Goal: Task Accomplishment & Management: Complete application form

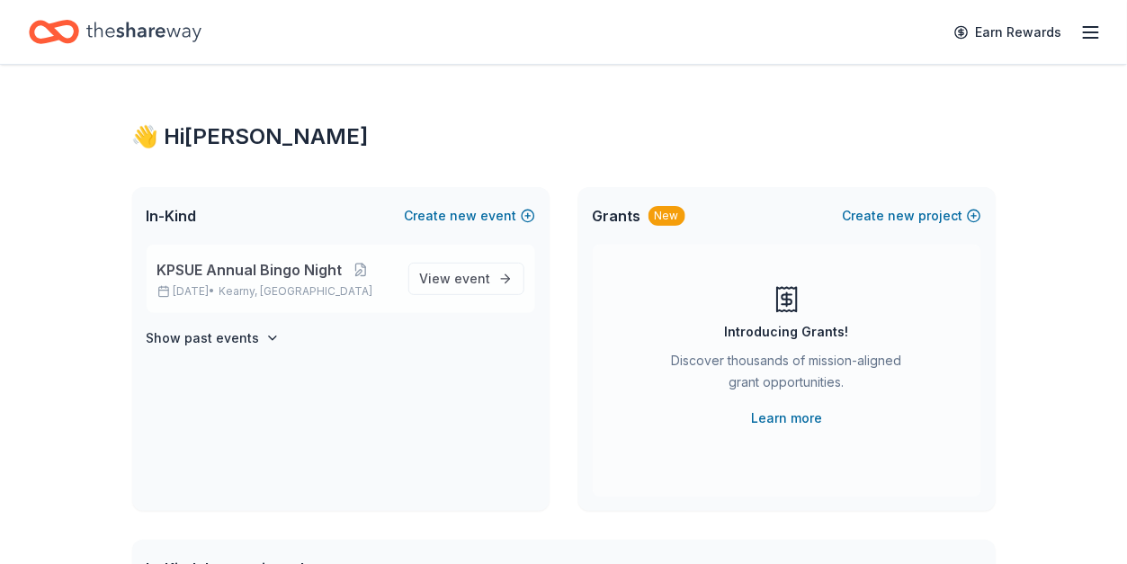
click at [283, 248] on div "KPSUE Annual Bingo Night [DATE] • [GEOGRAPHIC_DATA], [GEOGRAPHIC_DATA] View eve…" at bounding box center [341, 279] width 389 height 68
click at [284, 273] on span "KPSUE Annual Bingo Night" at bounding box center [249, 270] width 185 height 22
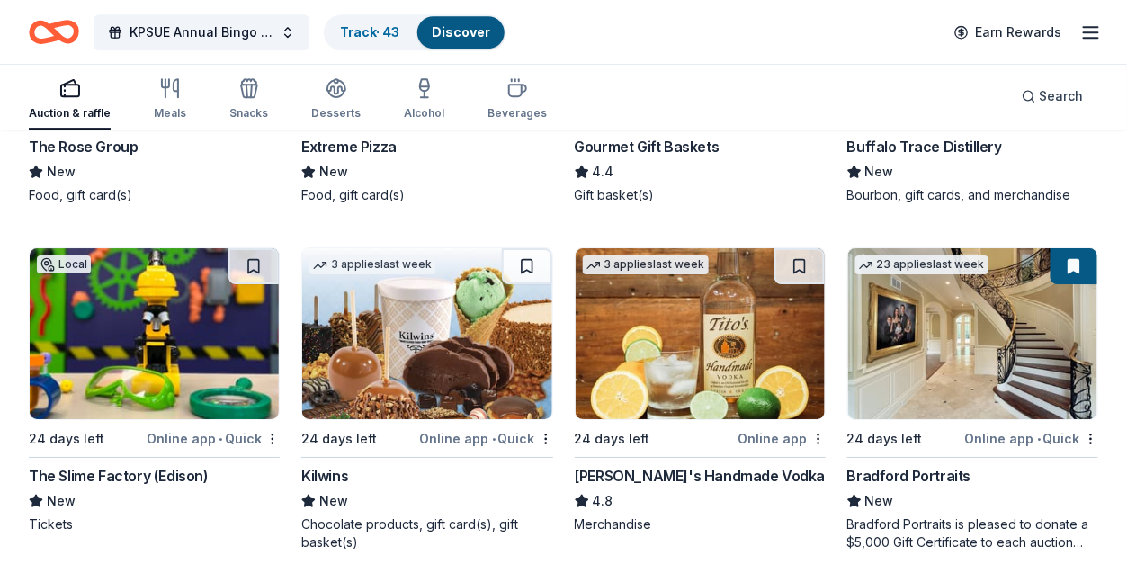
scroll to position [3564, 0]
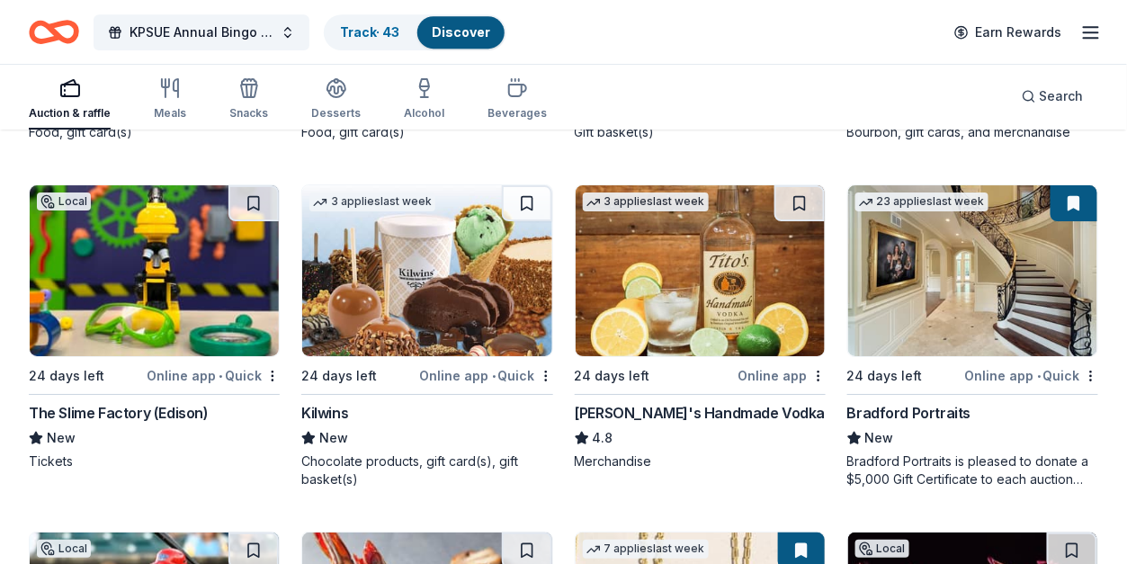
click at [208, 244] on img at bounding box center [154, 270] width 249 height 171
click at [255, 200] on button at bounding box center [253, 203] width 50 height 36
click at [120, 297] on img at bounding box center [154, 270] width 249 height 171
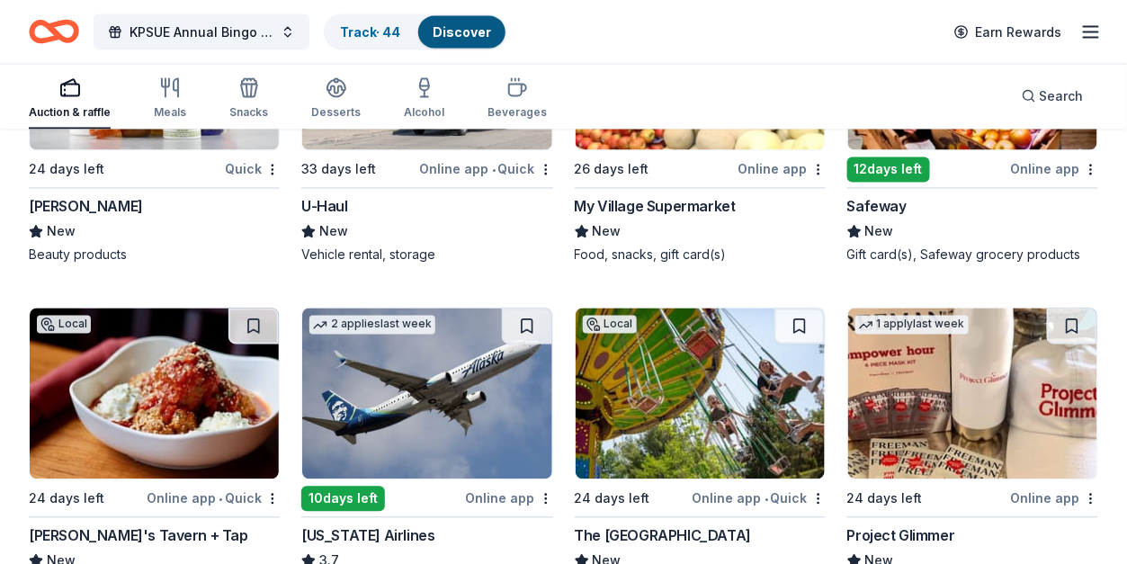
scroll to position [8678, 0]
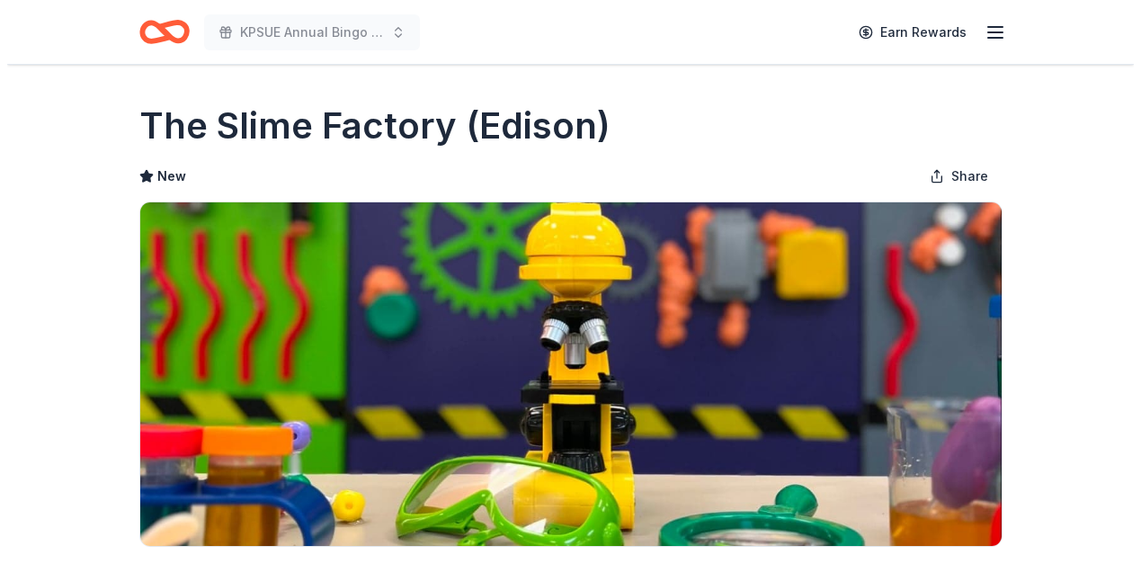
scroll to position [360, 0]
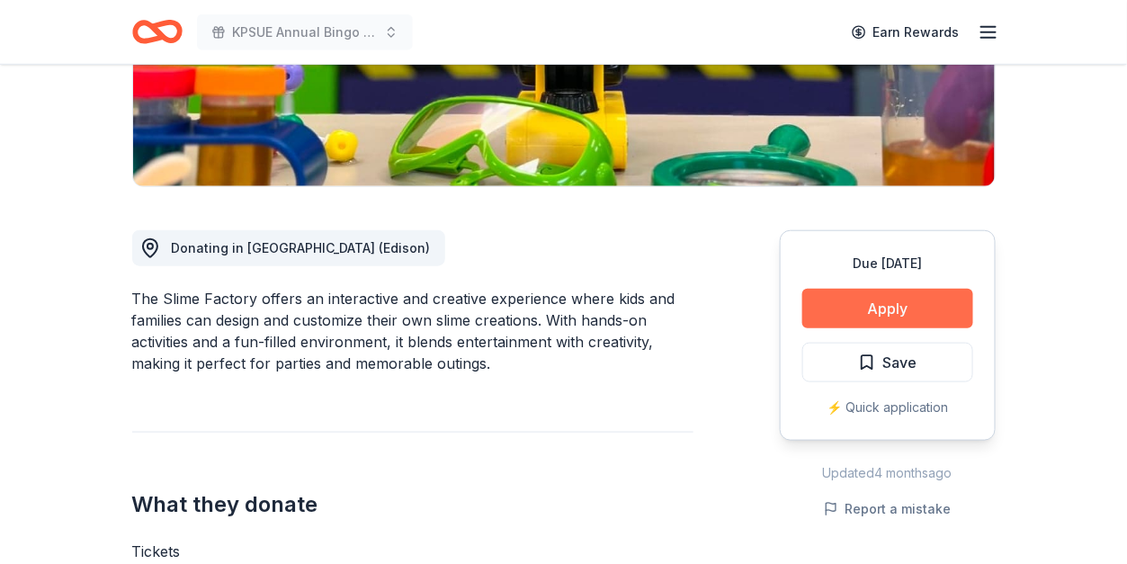
click at [873, 317] on button "Apply" at bounding box center [887, 309] width 171 height 40
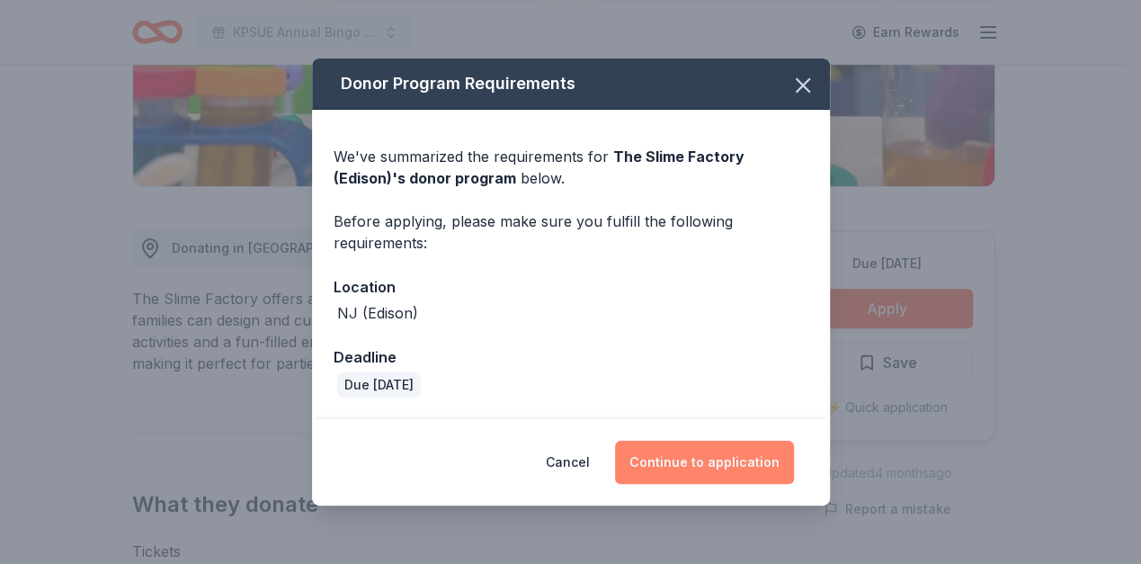
click at [692, 451] on button "Continue to application" at bounding box center [704, 462] width 179 height 43
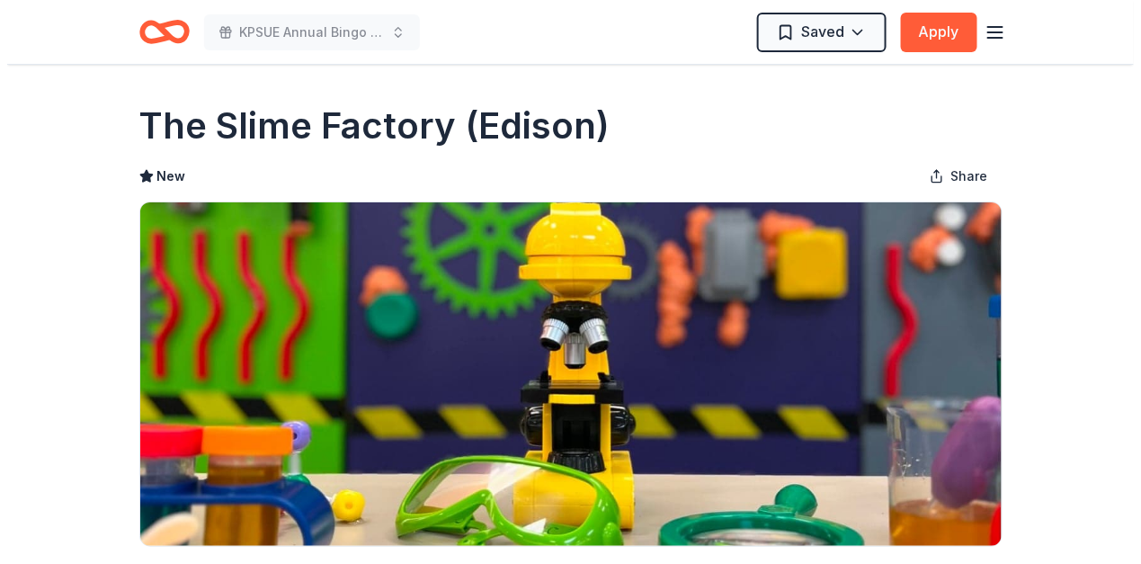
scroll to position [360, 0]
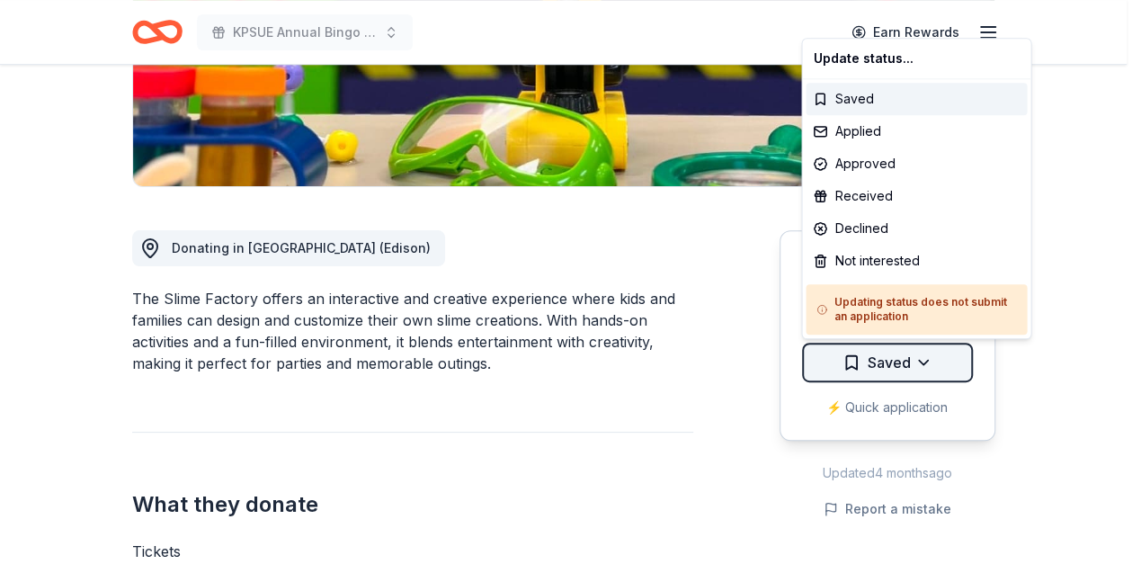
click at [863, 136] on div "Applied" at bounding box center [916, 131] width 221 height 32
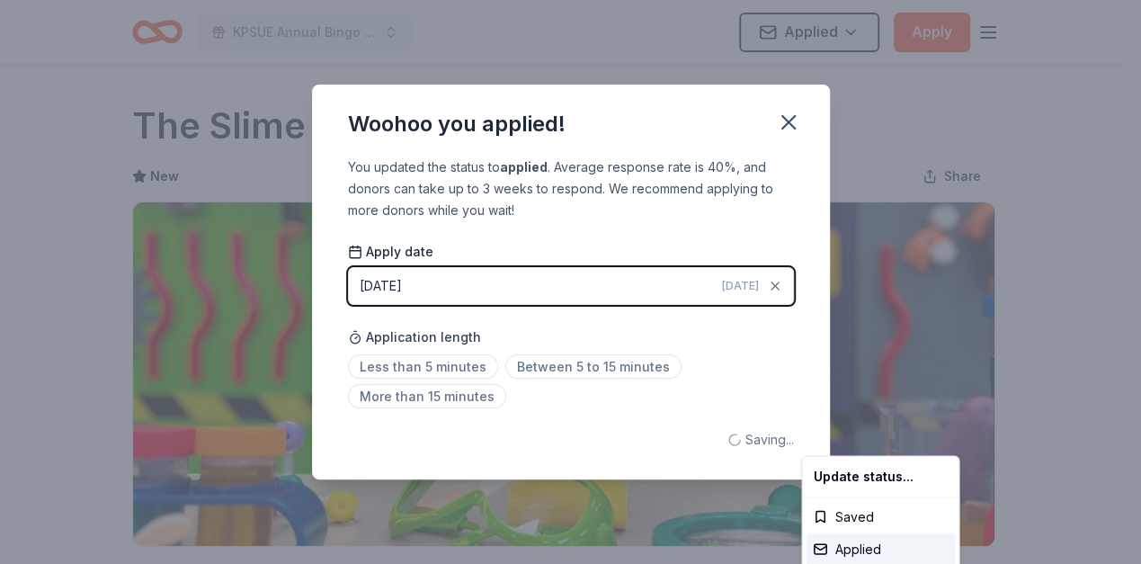
scroll to position [0, 0]
click at [438, 358] on html "KPSUE Annual Bingo Night Applied Apply Due [DATE] Share The Slime Factory (Edis…" at bounding box center [570, 282] width 1141 height 564
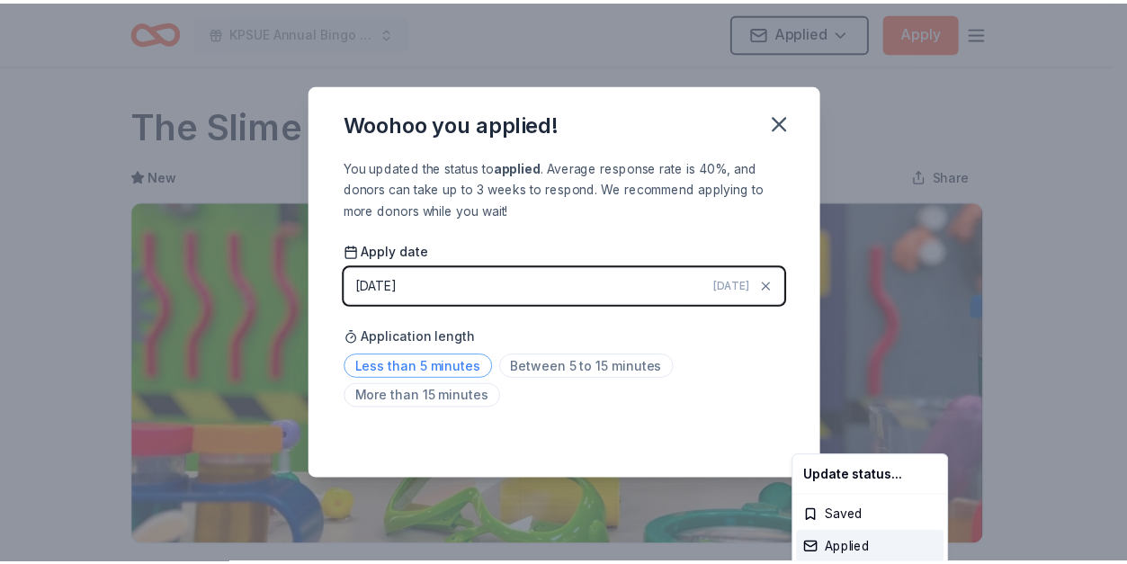
scroll to position [440, 0]
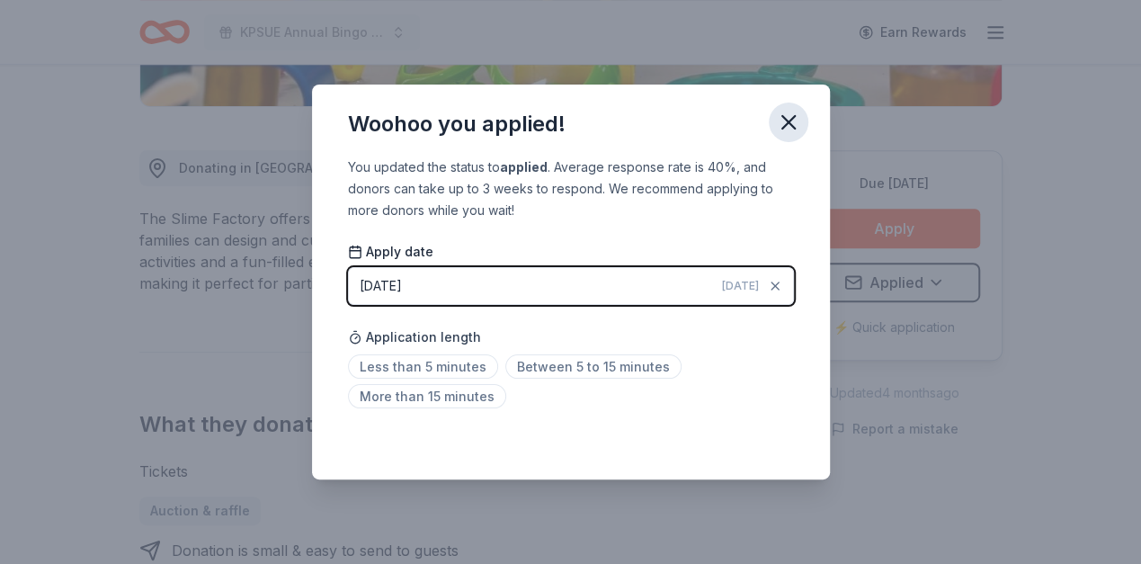
click at [791, 121] on icon "button" at bounding box center [788, 122] width 25 height 25
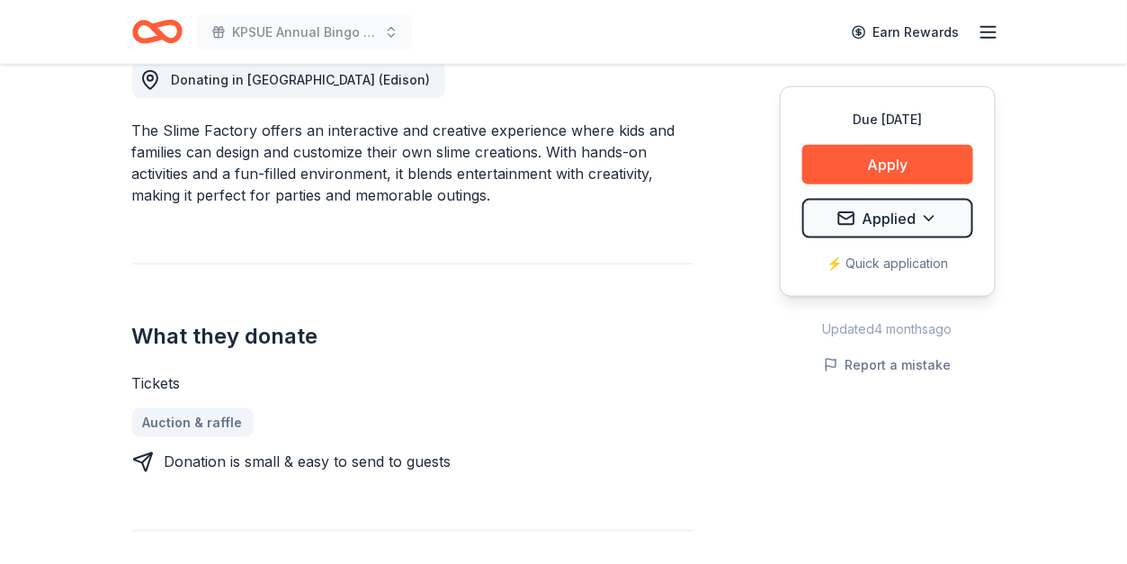
scroll to position [559, 0]
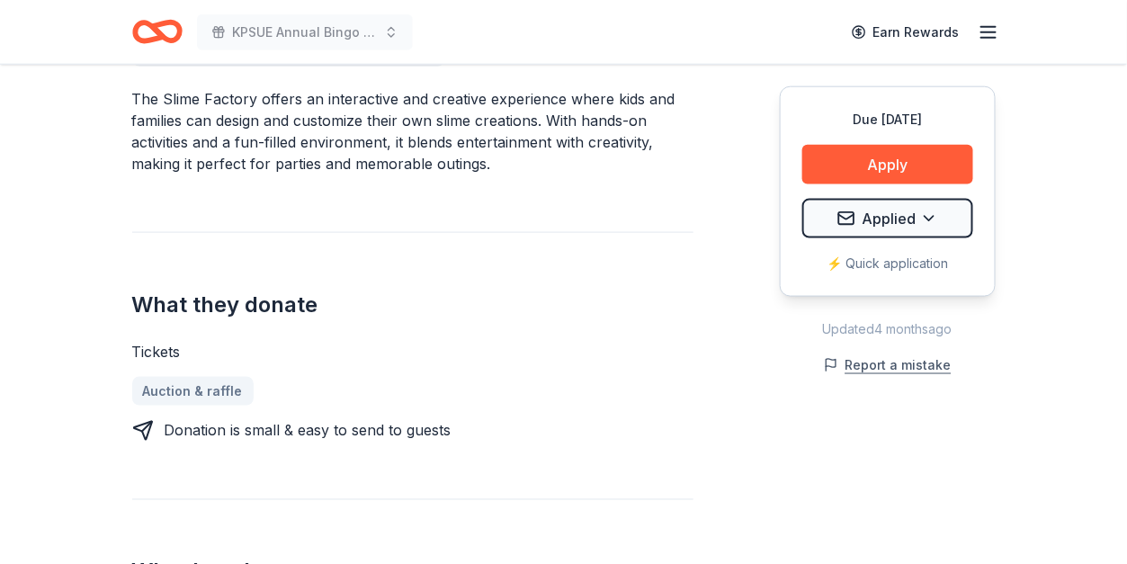
click at [861, 359] on button "Report a mistake" at bounding box center [888, 365] width 128 height 22
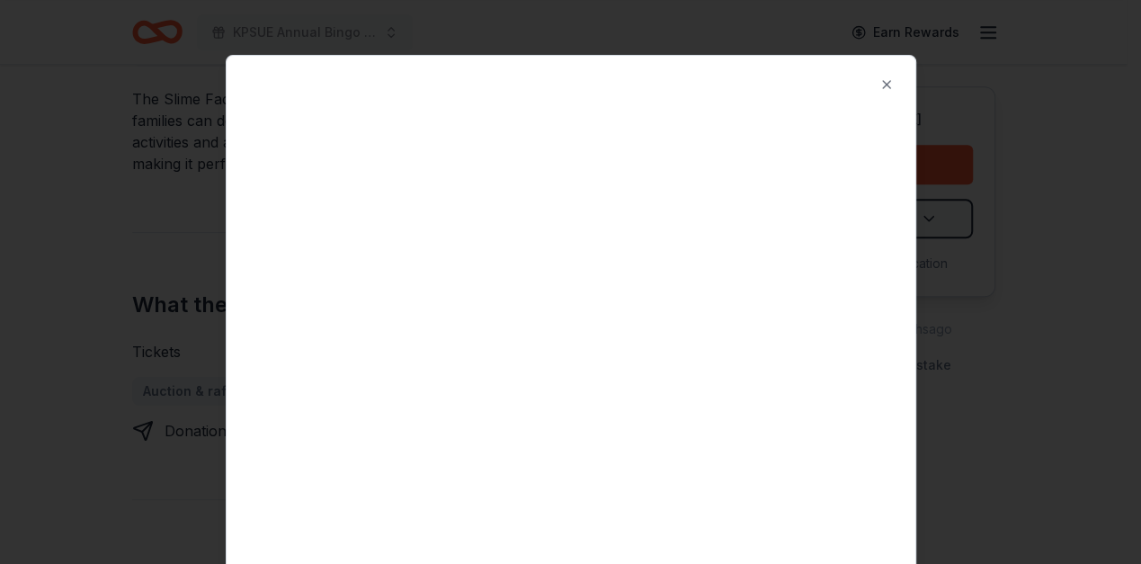
click at [91, 329] on div at bounding box center [570, 282] width 1141 height 564
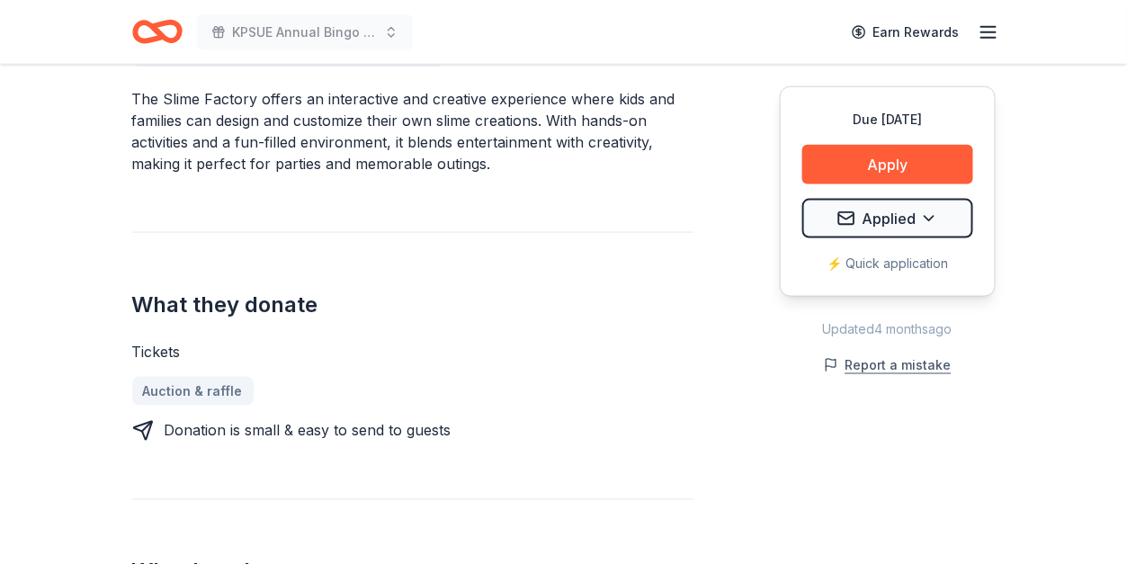
click at [889, 365] on button "Report a mistake" at bounding box center [888, 365] width 128 height 22
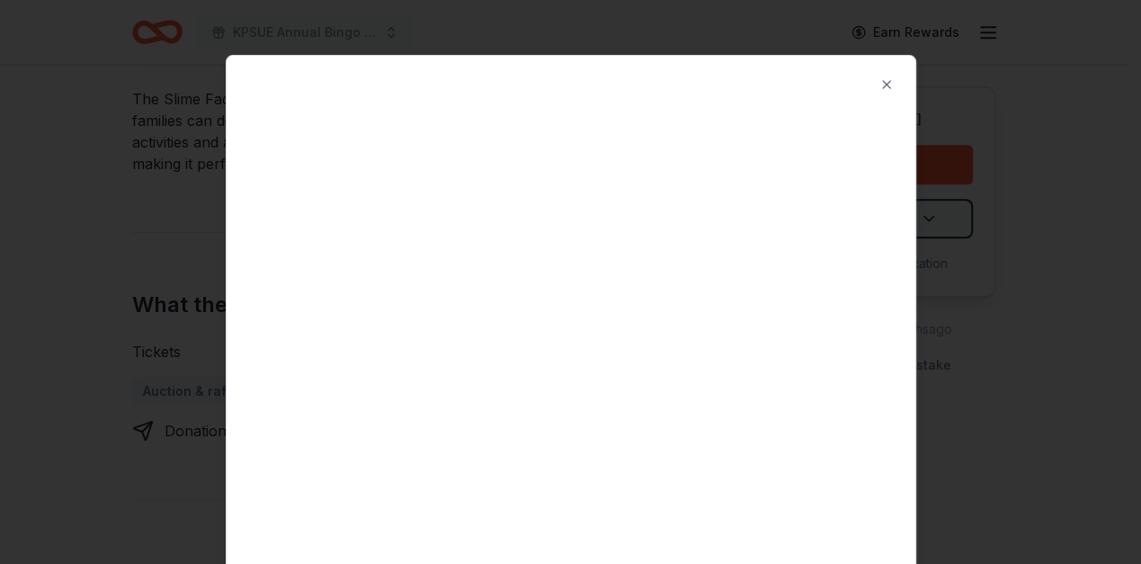
click at [1078, 158] on div at bounding box center [570, 282] width 1141 height 564
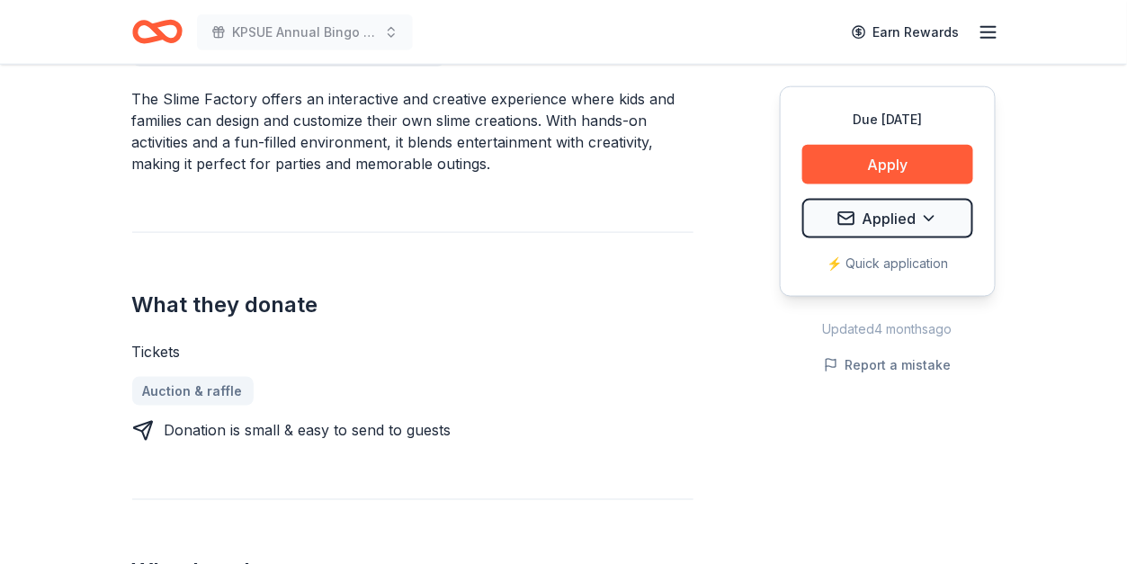
scroll to position [319, 0]
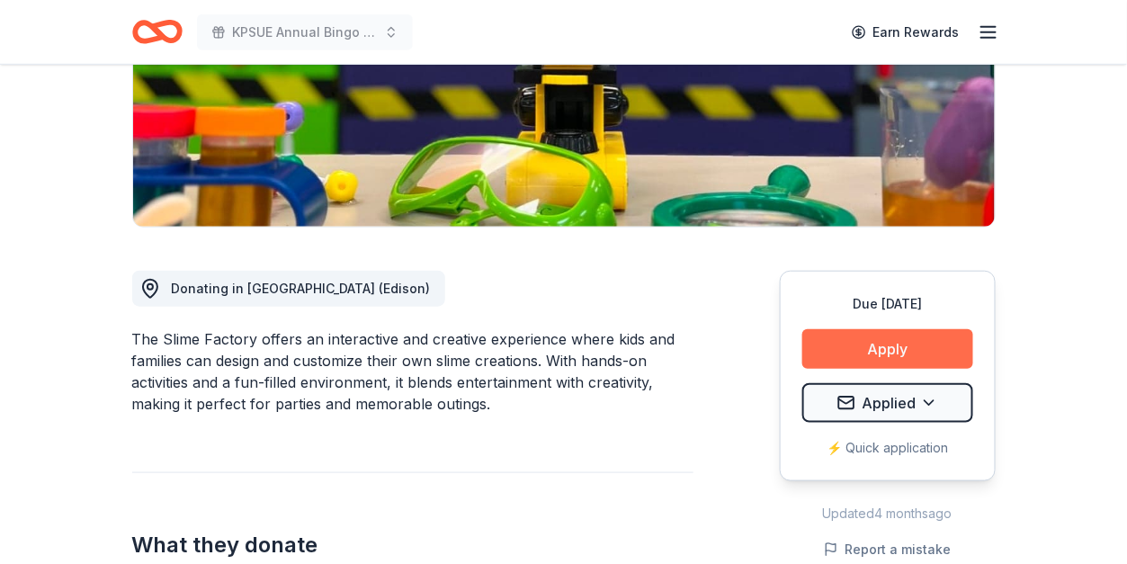
click at [880, 342] on button "Apply" at bounding box center [887, 349] width 171 height 40
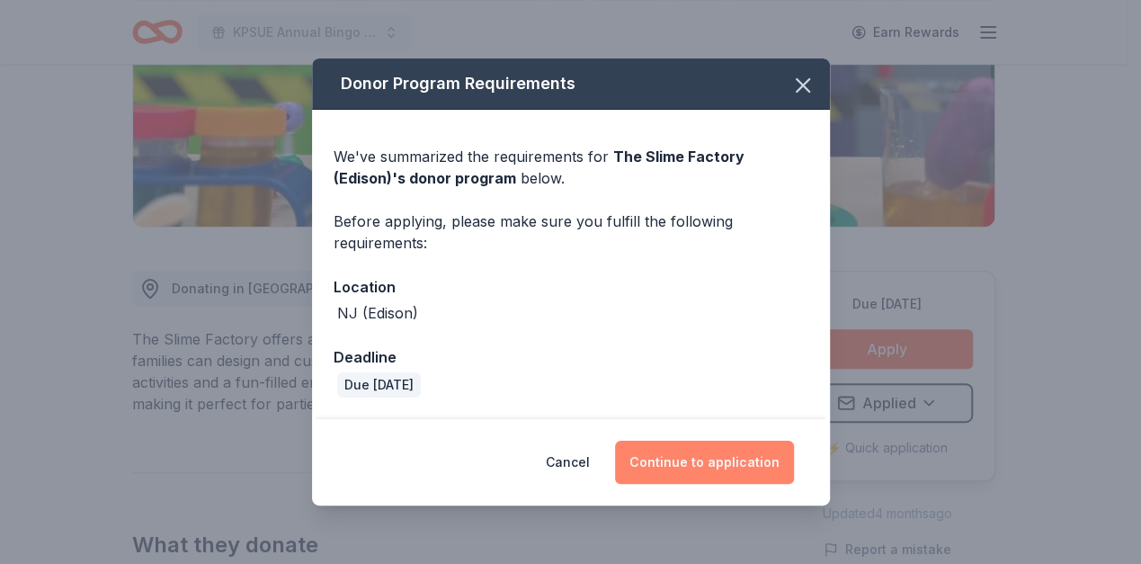
click at [697, 479] on button "Continue to application" at bounding box center [704, 462] width 179 height 43
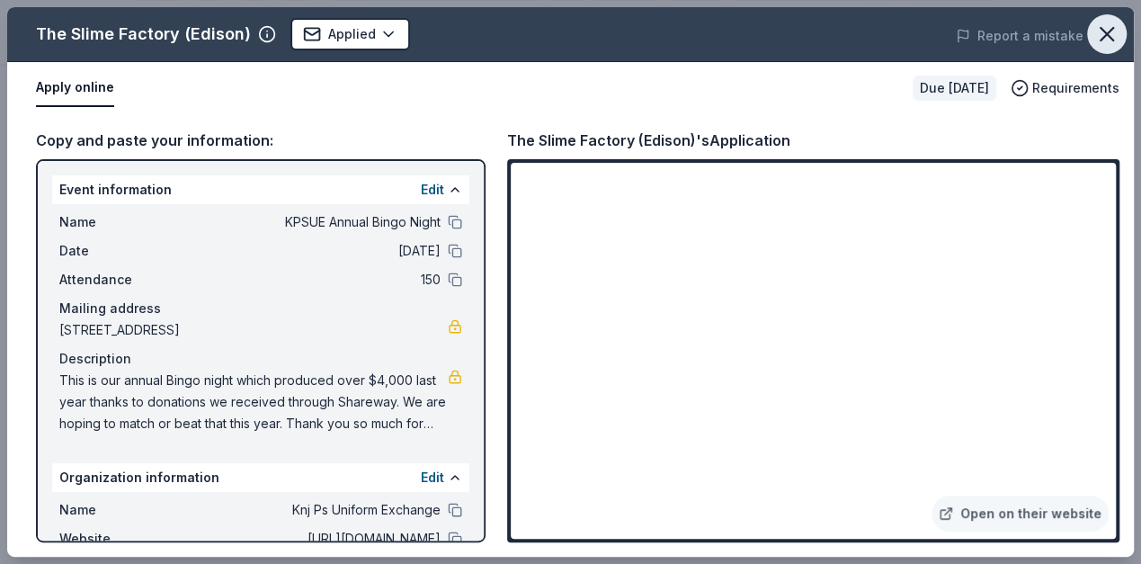
click at [1098, 28] on icon "button" at bounding box center [1107, 34] width 25 height 25
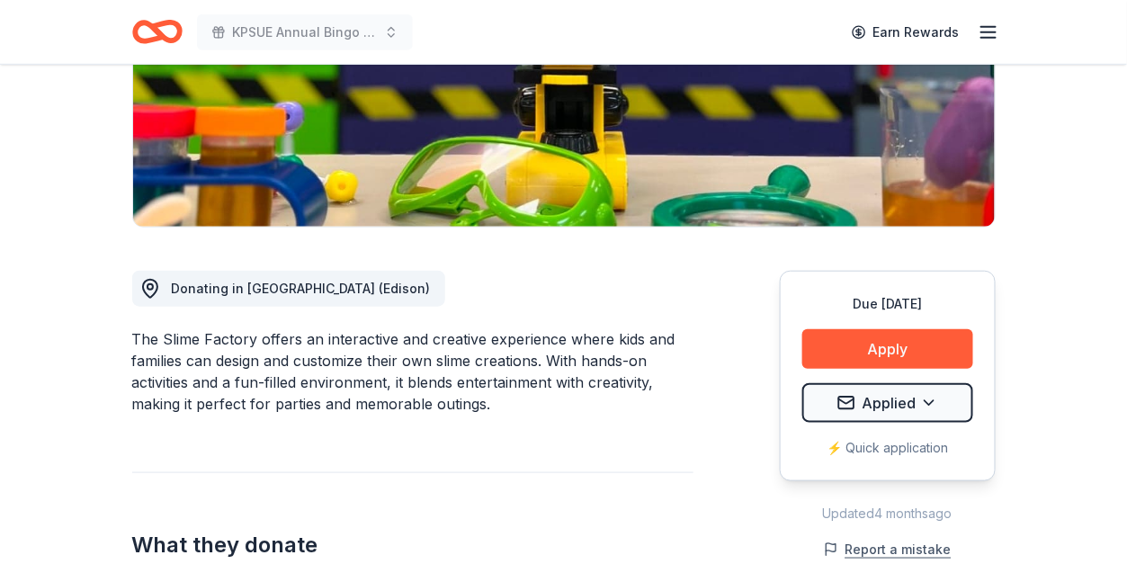
click at [888, 541] on button "Report a mistake" at bounding box center [888, 550] width 128 height 22
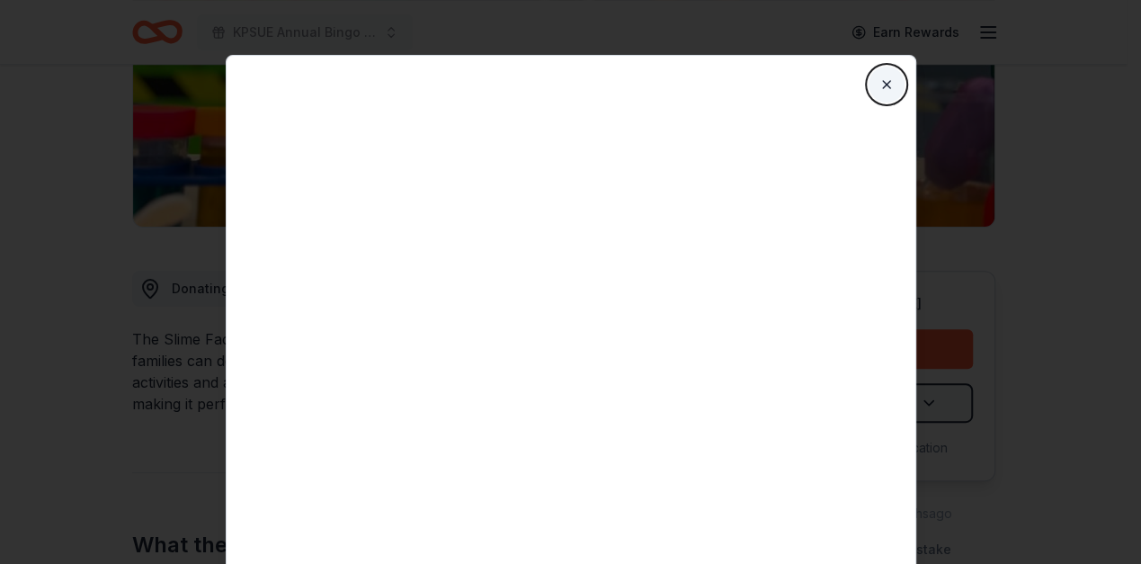
click at [894, 86] on button "Close" at bounding box center [887, 85] width 36 height 36
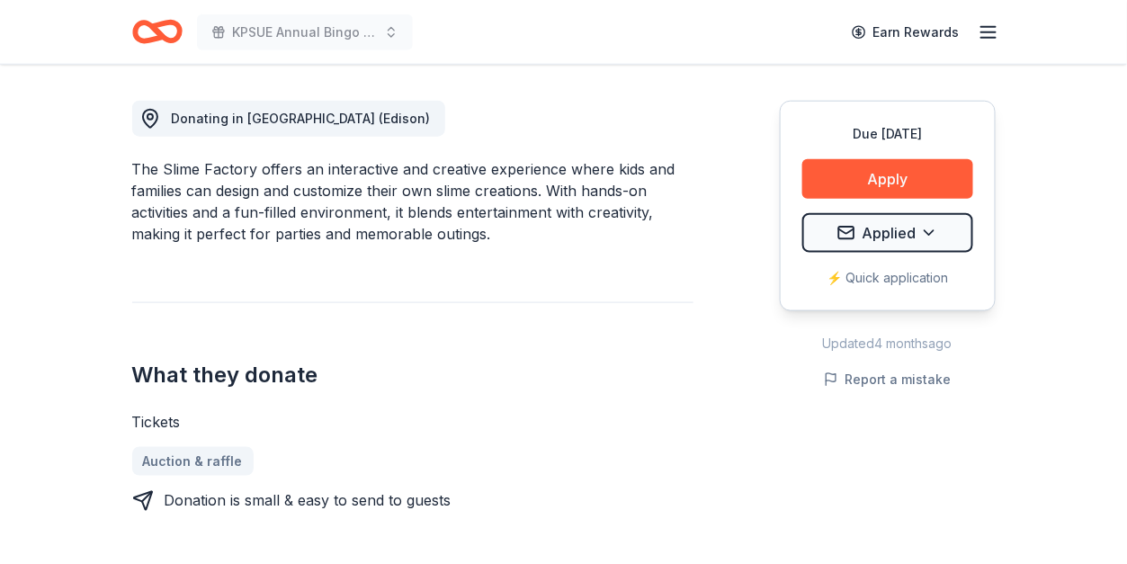
scroll to position [200, 0]
